Goal: Task Accomplishment & Management: Manage account settings

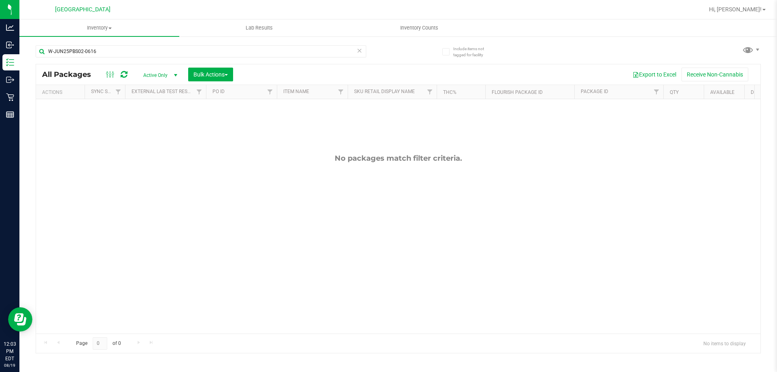
drag, startPoint x: 117, startPoint y: 51, endPoint x: 34, endPoint y: 51, distance: 83.4
click at [34, 51] on div "Include items not tagged for facility W-JUN25PBS02-0616 All Packages Active Onl…" at bounding box center [398, 159] width 758 height 247
type input "10ct"
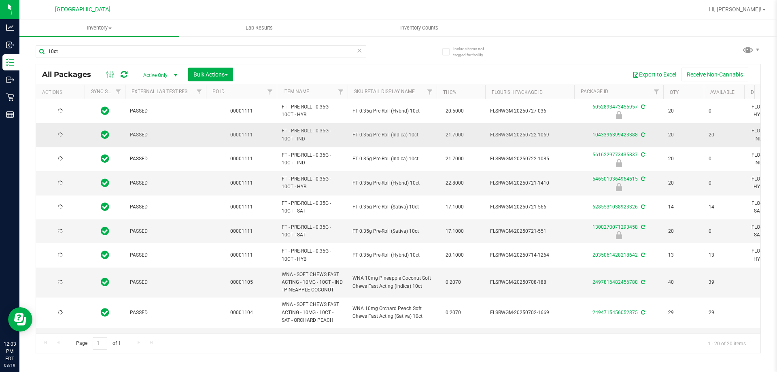
type input "[DATE]"
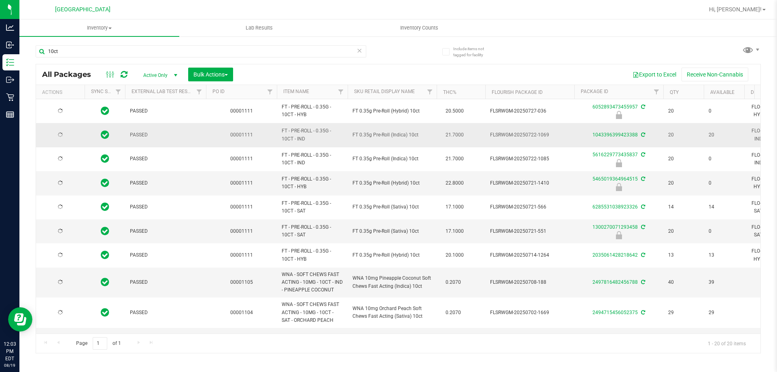
type input "[DATE]"
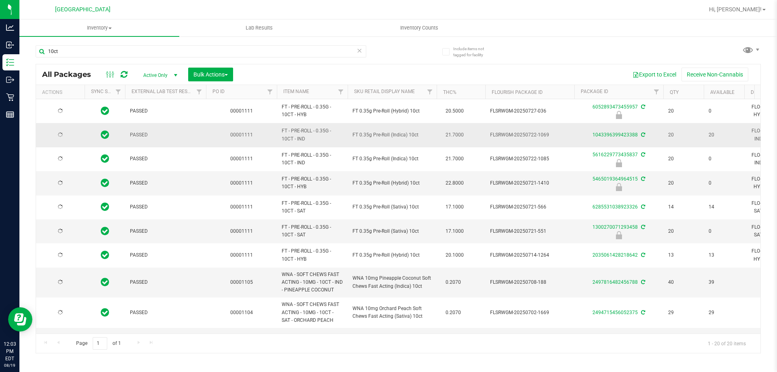
type input "[DATE]"
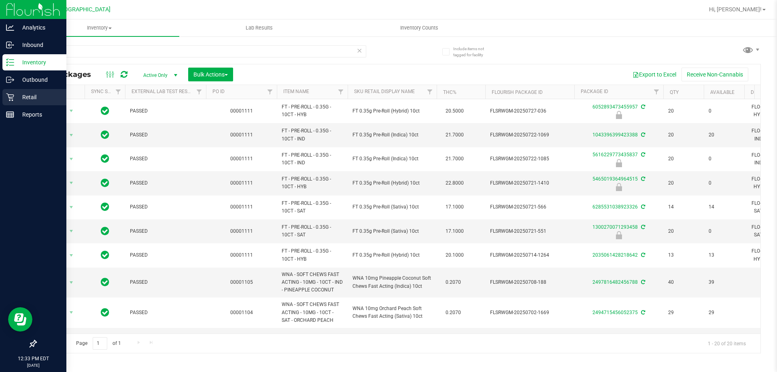
click at [28, 98] on p "Retail" at bounding box center [38, 97] width 49 height 10
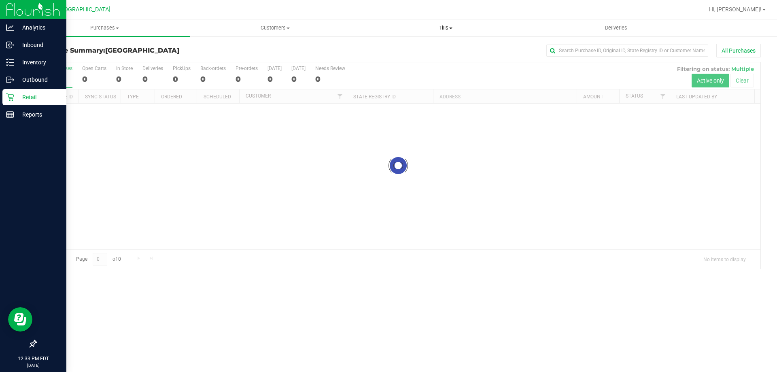
click at [444, 28] on span "Tills" at bounding box center [446, 27] width 170 height 7
click at [395, 48] on span "Manage tills" at bounding box center [387, 48] width 55 height 7
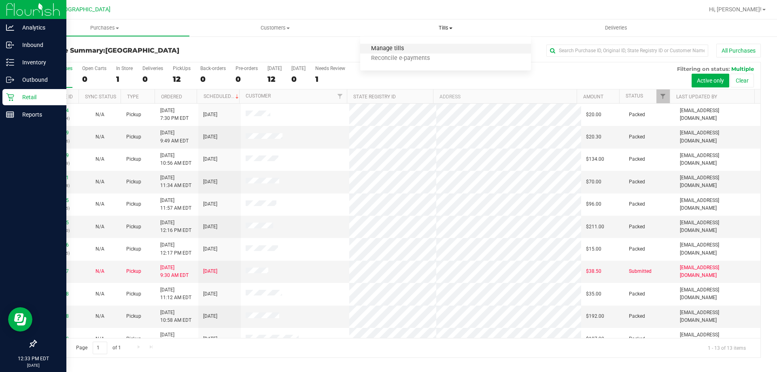
click at [397, 49] on span "Manage tills" at bounding box center [387, 48] width 55 height 7
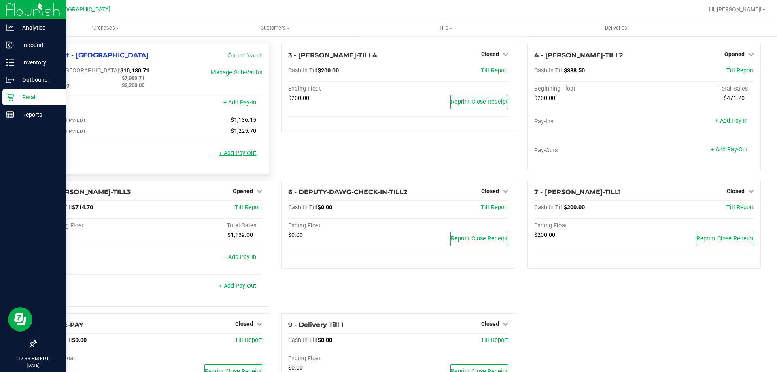
click at [242, 156] on link "+ Add Pay-Out" at bounding box center [237, 153] width 37 height 7
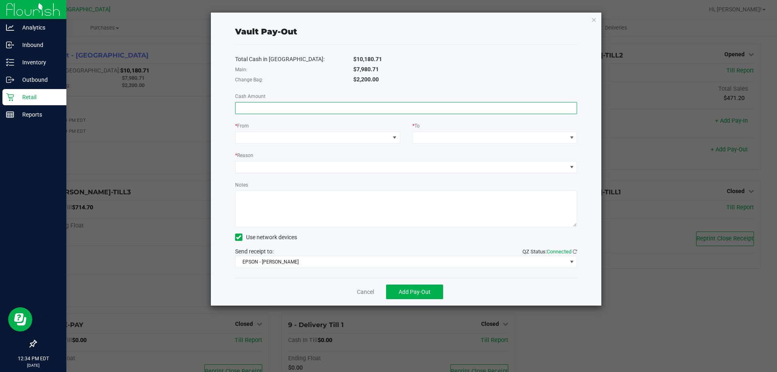
click at [253, 112] on input at bounding box center [407, 107] width 342 height 11
type input "$7,980.71"
click at [341, 141] on span at bounding box center [313, 137] width 154 height 11
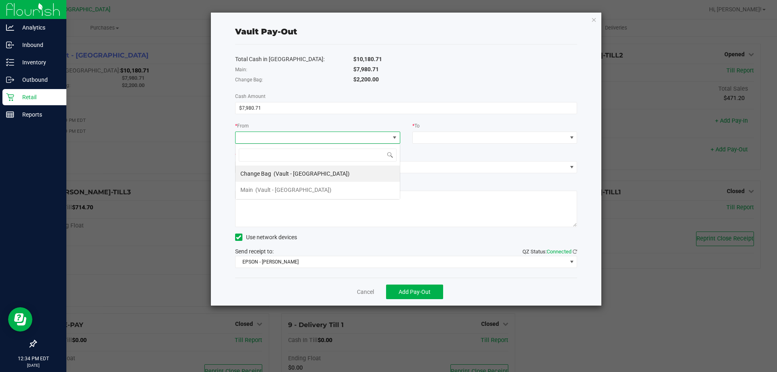
scroll to position [12, 165]
click at [280, 189] on span "(Vault - [GEOGRAPHIC_DATA])" at bounding box center [293, 190] width 76 height 6
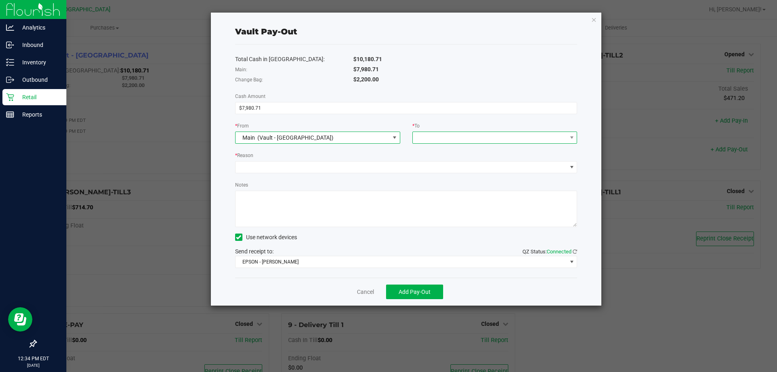
click at [425, 132] on span at bounding box center [494, 138] width 165 height 12
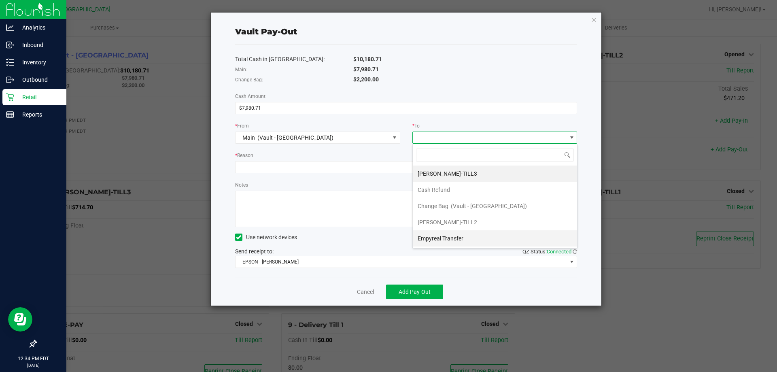
click at [453, 237] on span "Empyreal Transfer" at bounding box center [441, 238] width 46 height 6
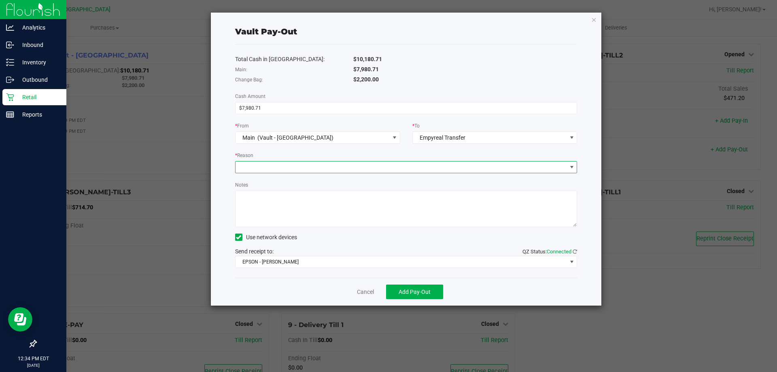
click at [434, 167] on span at bounding box center [401, 166] width 331 height 11
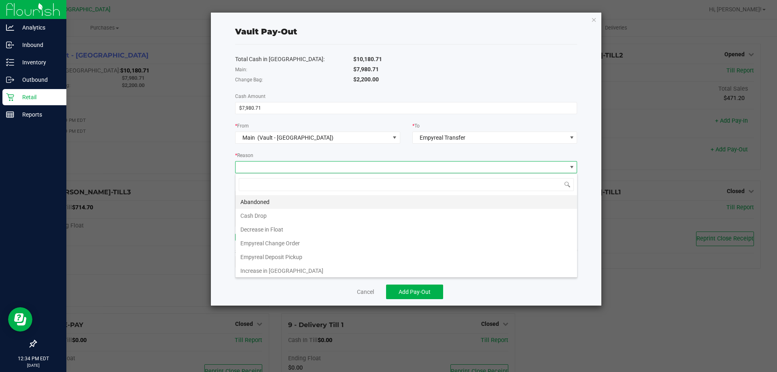
scroll to position [12, 342]
click at [282, 256] on li "Empyreal Deposit Pickup" at bounding box center [407, 257] width 342 height 14
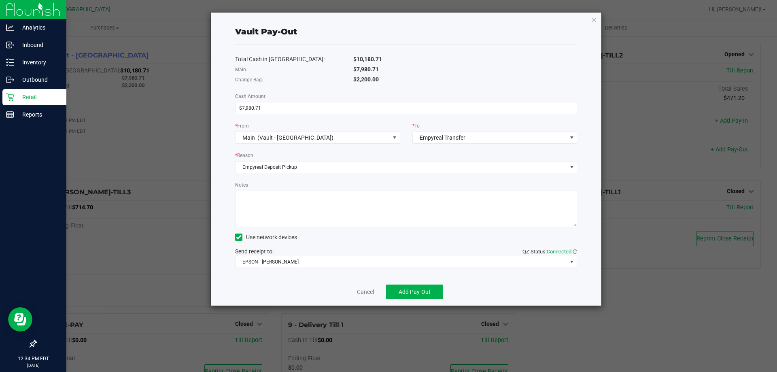
click at [273, 214] on textarea "Notes" at bounding box center [406, 209] width 342 height 36
type textarea "Deposit Dates:[DATE]-[DATE]"
click at [295, 260] on span "EPSON - [PERSON_NAME]" at bounding box center [401, 261] width 331 height 11
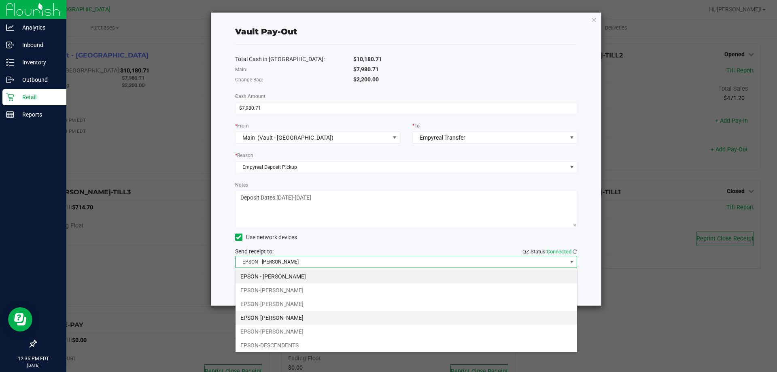
click at [283, 318] on li "EPSON-[PERSON_NAME]" at bounding box center [407, 318] width 342 height 14
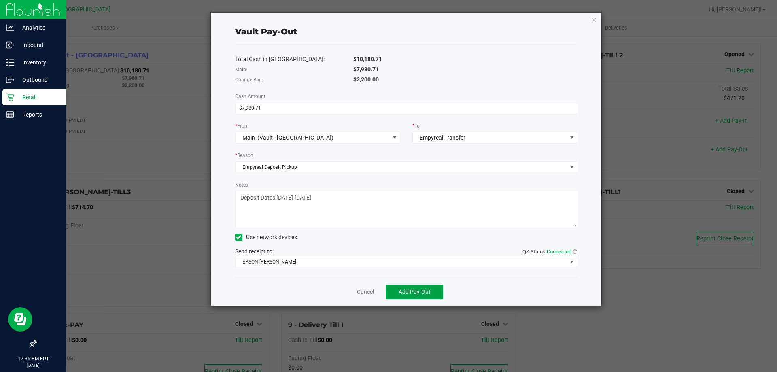
click at [414, 290] on span "Add Pay-Out" at bounding box center [415, 292] width 32 height 6
click at [363, 293] on link "Dismiss" at bounding box center [362, 292] width 19 height 8
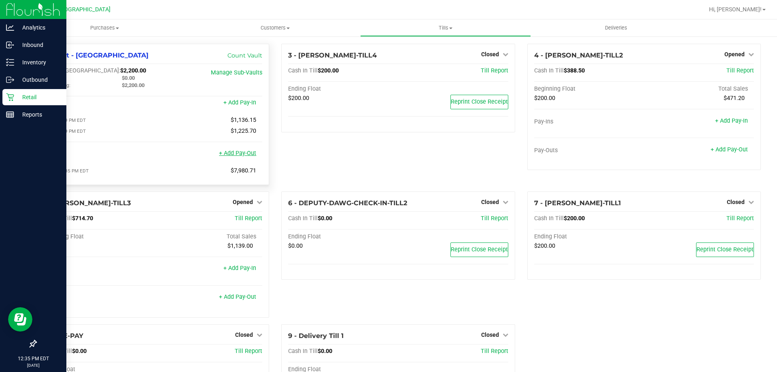
click at [229, 157] on link "+ Add Pay-Out" at bounding box center [237, 153] width 37 height 7
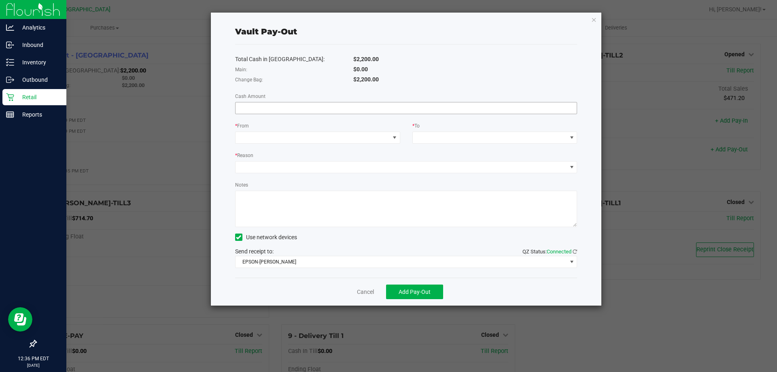
click at [268, 107] on input at bounding box center [407, 107] width 342 height 11
type input "$750.00"
click at [324, 136] on span at bounding box center [313, 137] width 154 height 11
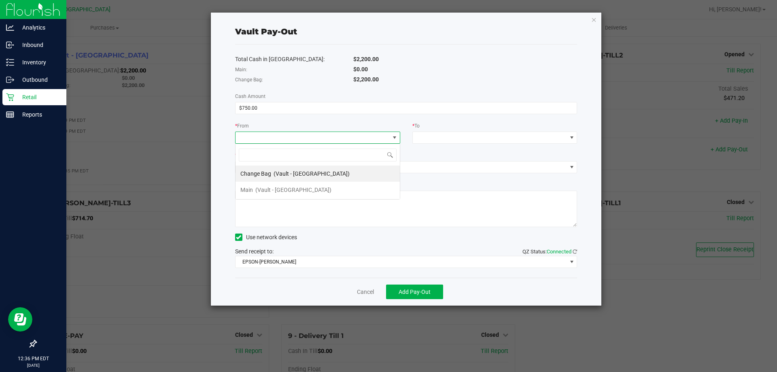
scroll to position [12, 165]
click at [302, 174] on span "(Vault - [GEOGRAPHIC_DATA])" at bounding box center [312, 173] width 76 height 6
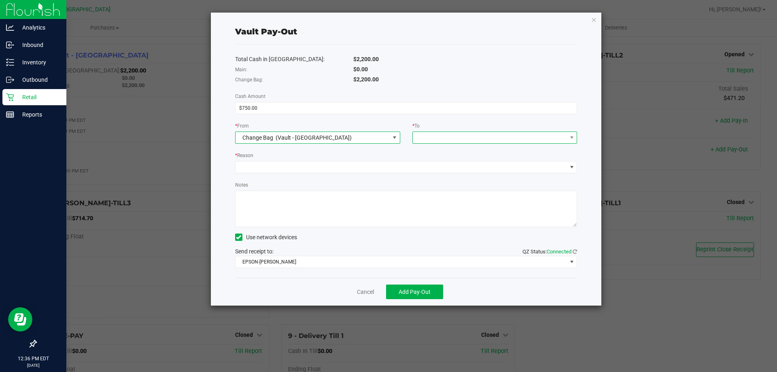
click at [439, 135] on span at bounding box center [490, 137] width 154 height 11
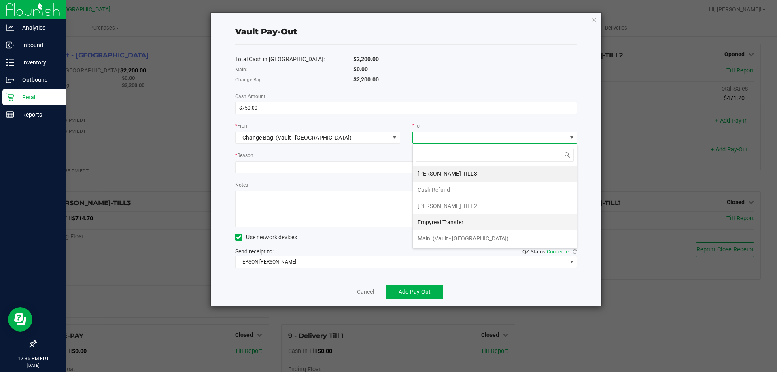
click at [452, 224] on span "Empyreal Transfer" at bounding box center [441, 222] width 46 height 6
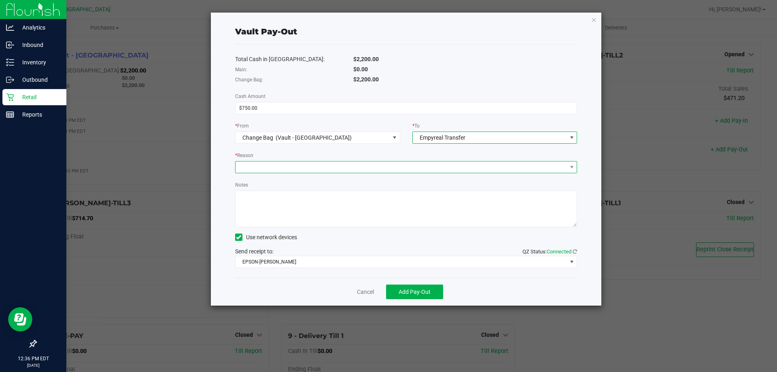
click at [421, 172] on span at bounding box center [401, 166] width 331 height 11
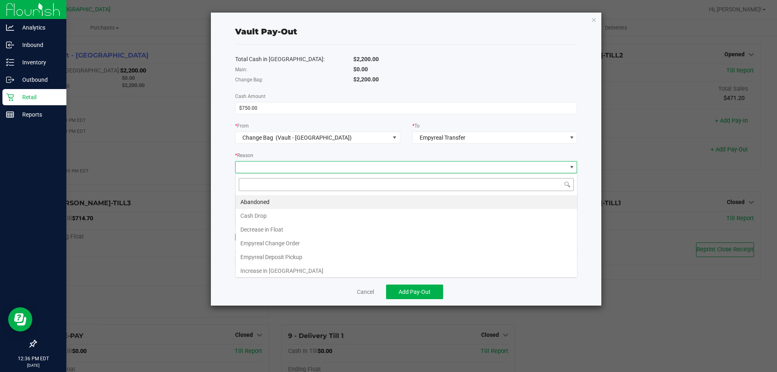
scroll to position [12, 342]
click at [291, 244] on li "Empyreal Change Order" at bounding box center [407, 243] width 342 height 14
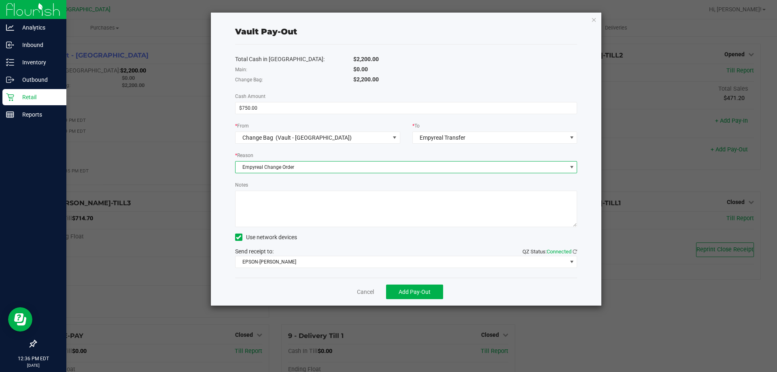
click at [280, 213] on textarea "Notes" at bounding box center [406, 209] width 342 height 36
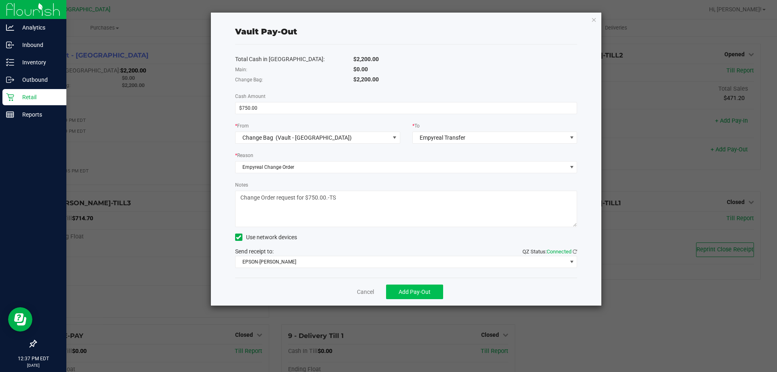
type textarea "Change Order request for $750.00.-TS"
click at [431, 292] on button "Add Pay-Out" at bounding box center [414, 292] width 57 height 15
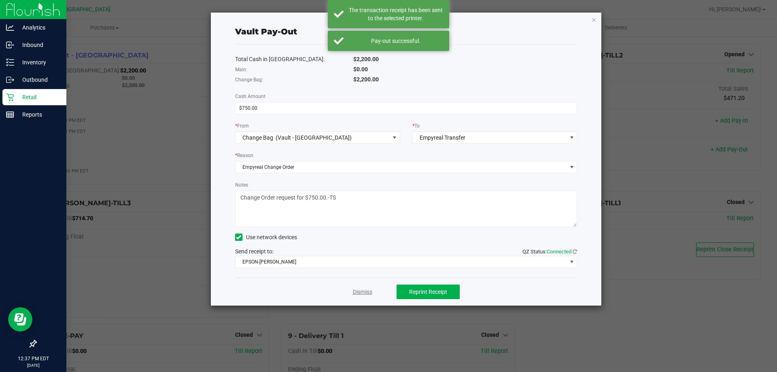
click at [362, 293] on link "Dismiss" at bounding box center [362, 292] width 19 height 8
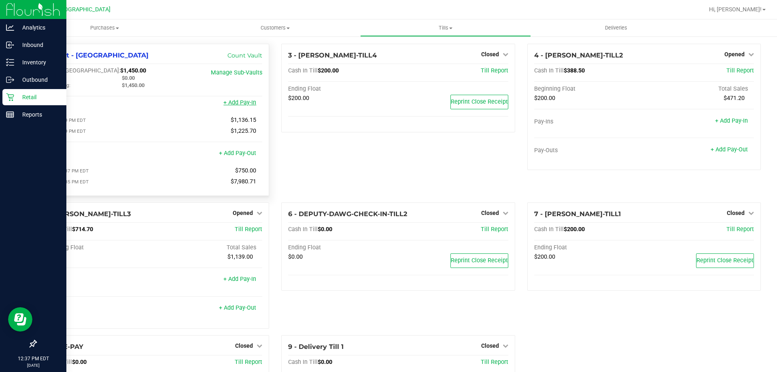
click at [236, 104] on link "+ Add Pay-In" at bounding box center [239, 102] width 33 height 7
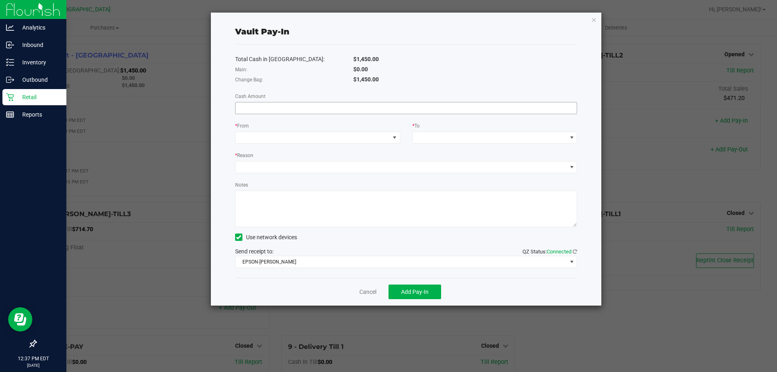
click at [261, 105] on input at bounding box center [407, 107] width 342 height 11
type input "$750.00"
click at [274, 140] on span at bounding box center [313, 137] width 154 height 11
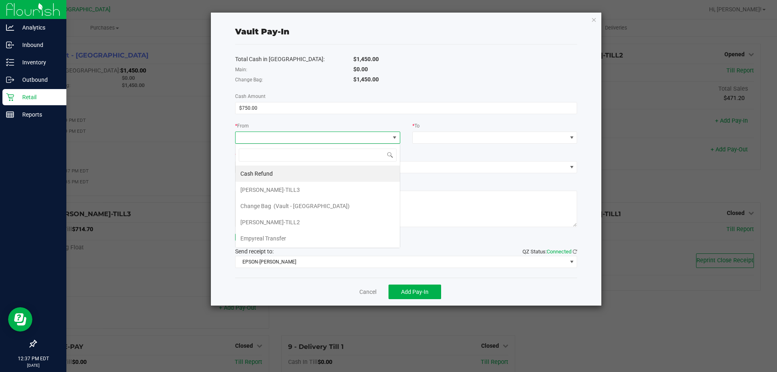
scroll to position [12, 165]
click at [286, 242] on div "Empyreal Transfer" at bounding box center [263, 238] width 47 height 15
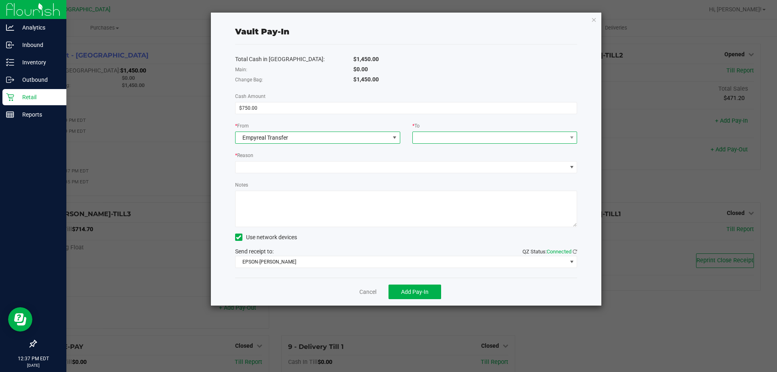
click at [427, 138] on span at bounding box center [490, 137] width 154 height 11
click at [430, 172] on span "Change Bag" at bounding box center [433, 173] width 31 height 6
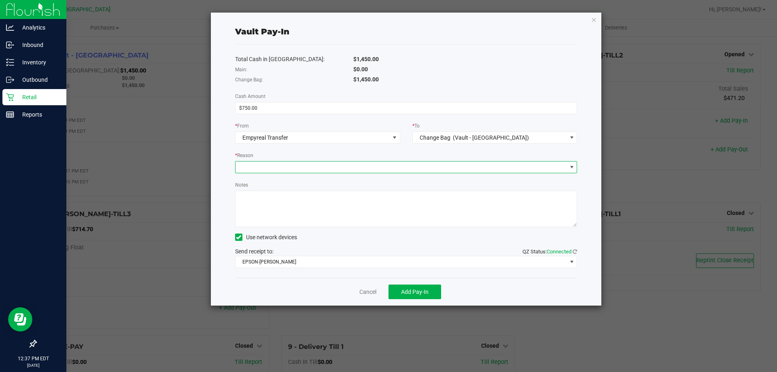
click at [351, 166] on span at bounding box center [401, 166] width 331 height 11
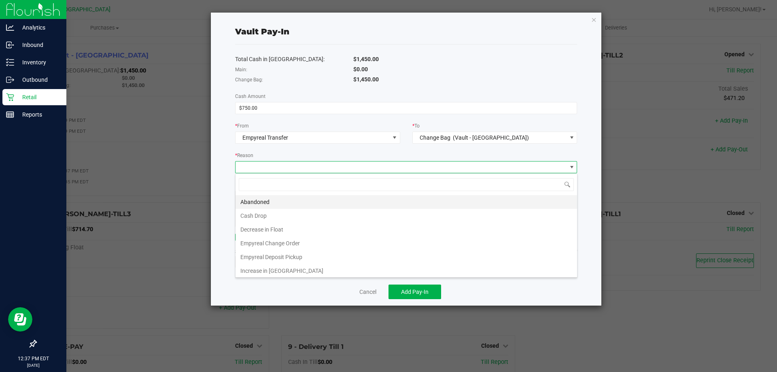
scroll to position [12, 342]
click at [276, 243] on li "Empyreal Change Order" at bounding box center [407, 243] width 342 height 14
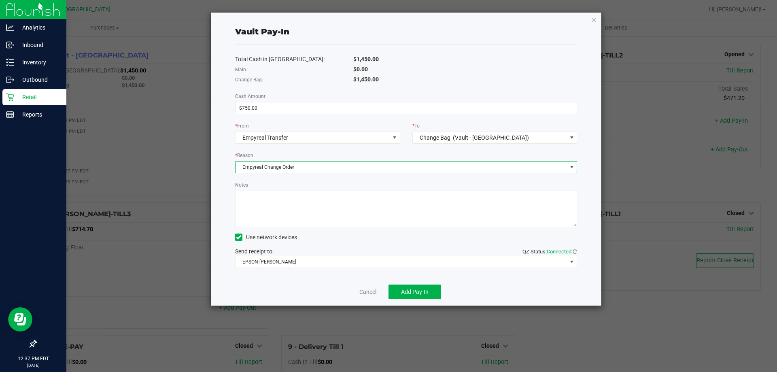
click at [264, 214] on textarea "Notes" at bounding box center [406, 209] width 342 height 36
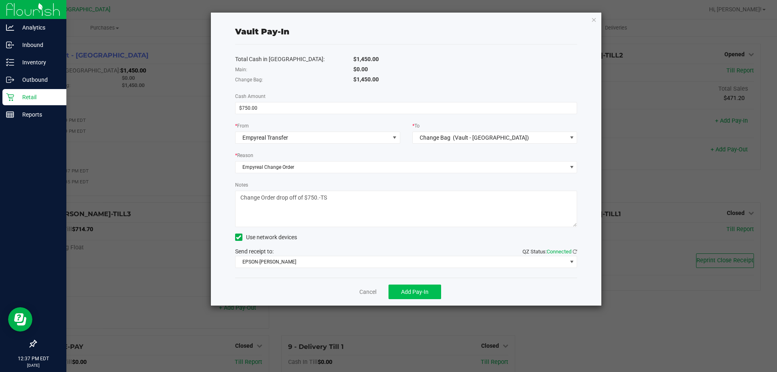
type textarea "Change Order drop off of $750.-TS"
click at [406, 287] on button "Add Pay-In" at bounding box center [415, 292] width 53 height 15
click at [359, 291] on link "Dismiss" at bounding box center [362, 292] width 19 height 8
